Goal: Navigation & Orientation: Find specific page/section

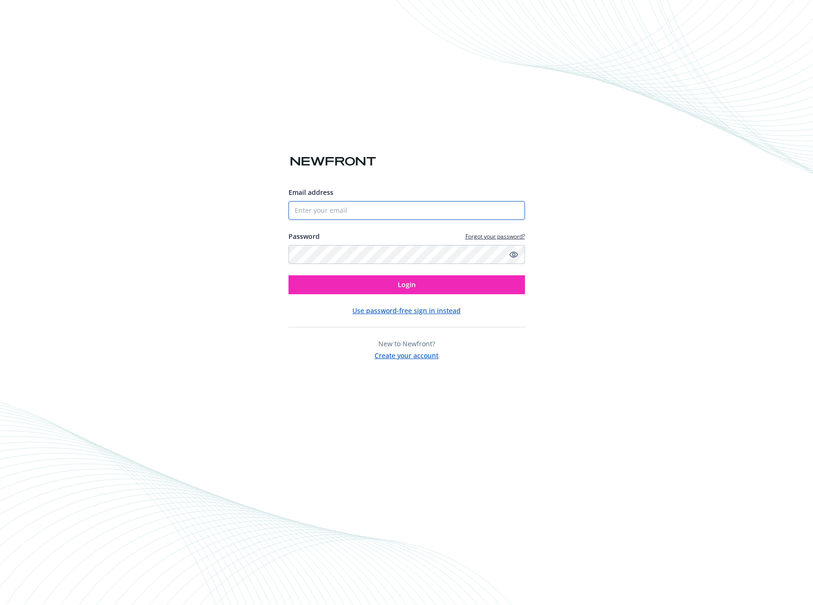
click at [508, 213] on input "Email address" at bounding box center [407, 210] width 237 height 19
type input "[PERSON_NAME][EMAIL_ADDRESS][PERSON_NAME][DOMAIN_NAME]"
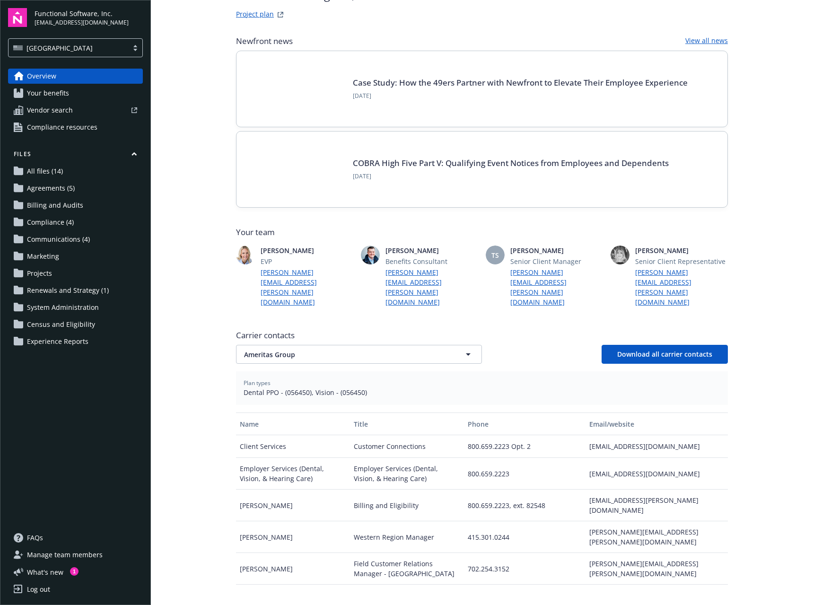
scroll to position [56, 0]
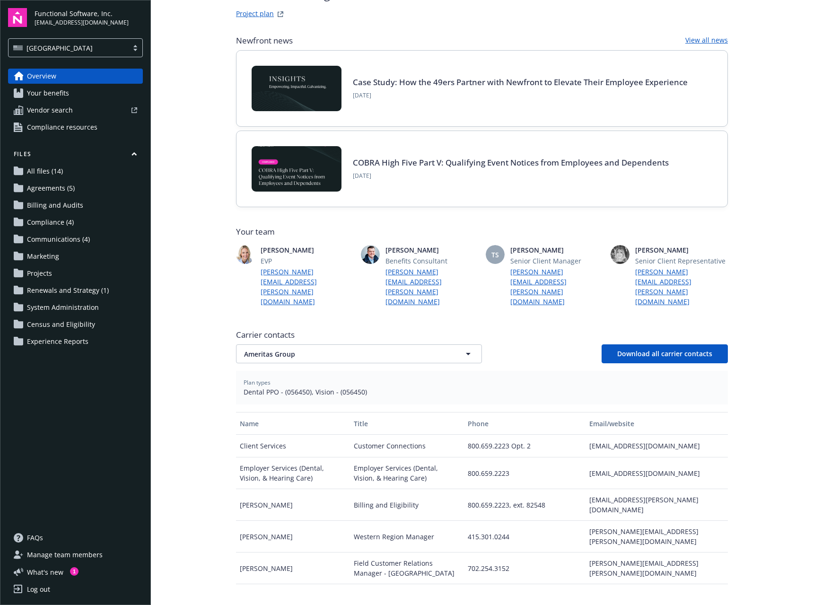
click at [88, 293] on span "Renewals and Strategy (1)" at bounding box center [68, 290] width 82 height 15
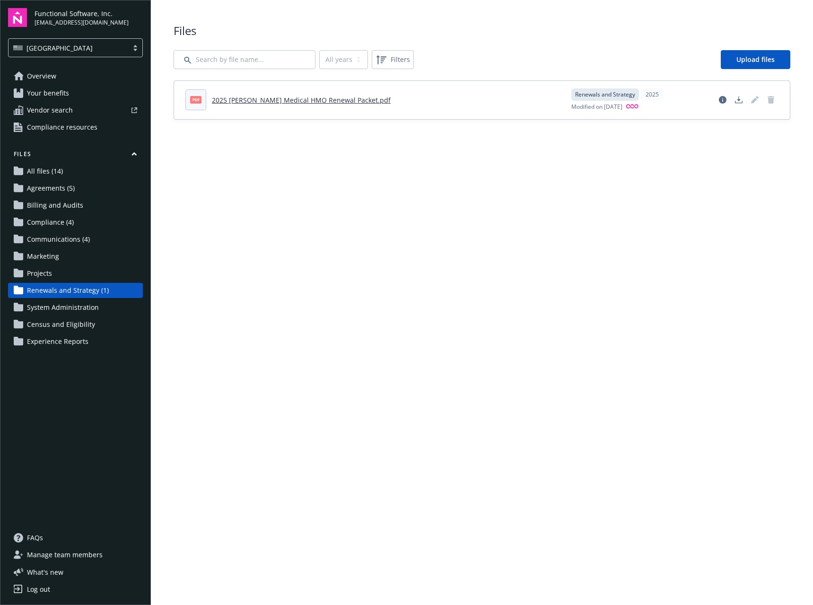
click at [67, 557] on span "Manage team members" at bounding box center [65, 554] width 76 height 15
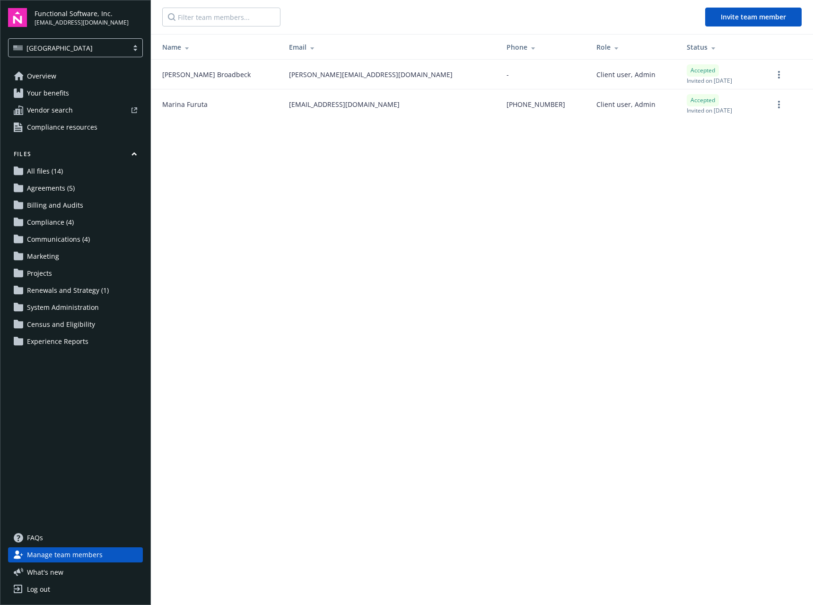
click at [58, 70] on link "Overview" at bounding box center [75, 76] width 135 height 15
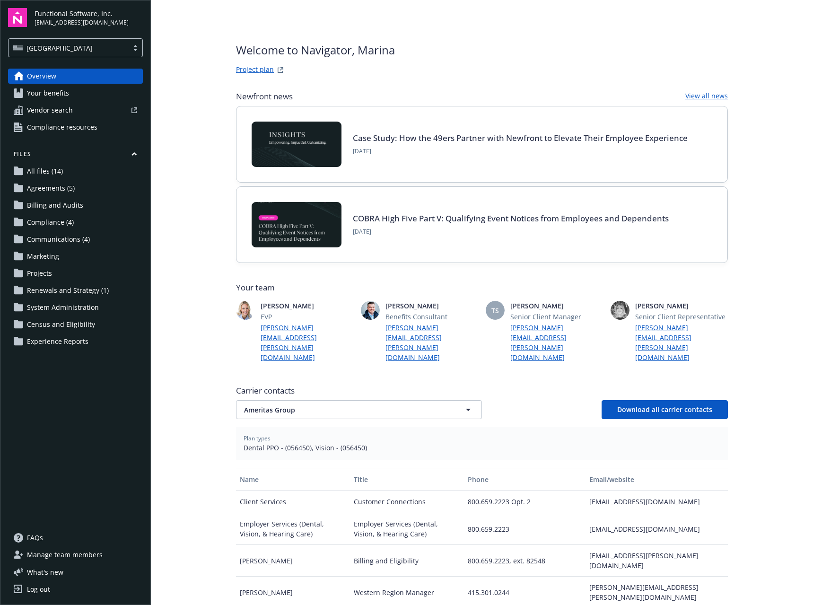
click at [67, 98] on span "Your benefits" at bounding box center [48, 93] width 42 height 15
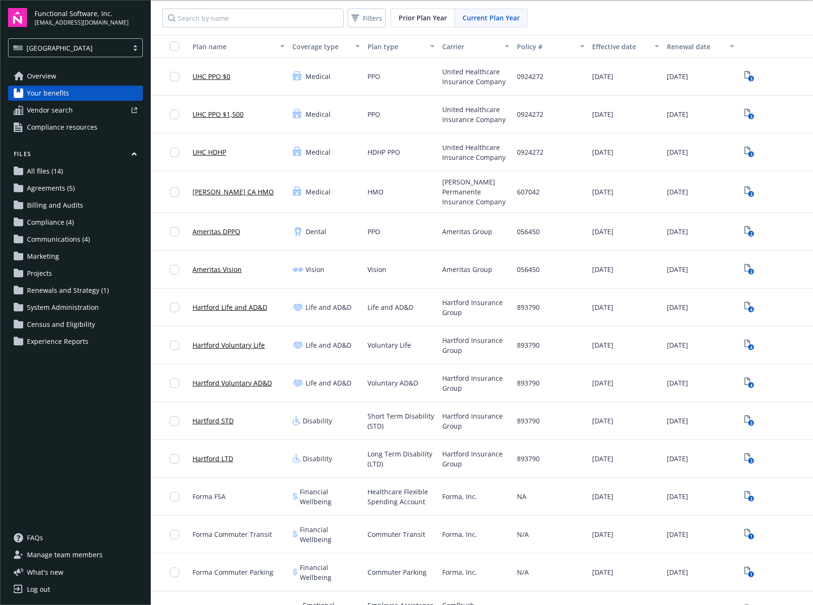
click at [511, 18] on span "Current Plan Year" at bounding box center [491, 18] width 57 height 10
